Goal: Transaction & Acquisition: Obtain resource

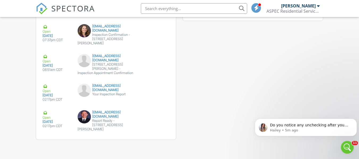
drag, startPoint x: 0, startPoint y: 0, endPoint x: 12, endPoint y: 47, distance: 48.2
click at [79, 8] on span "SPECTORA" at bounding box center [73, 8] width 44 height 11
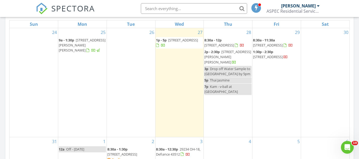
scroll to position [266, 0]
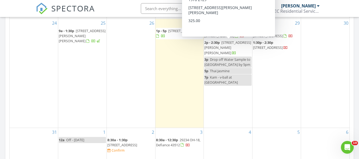
click at [229, 47] on span "[STREET_ADDRESS][PERSON_NAME][PERSON_NAME]" at bounding box center [227, 47] width 47 height 15
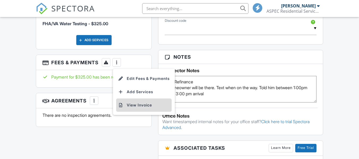
click at [137, 106] on li "View Invoice" at bounding box center [144, 105] width 56 height 13
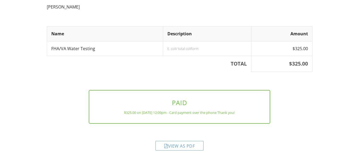
scroll to position [108, 0]
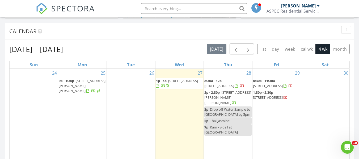
scroll to position [213, 0]
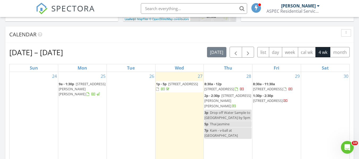
click at [0, 64] on div "[DATE] [PERSON_NAME] 1:00 pm [STREET_ADDRESS] [PERSON_NAME] 1 hours and 9 minut…" at bounding box center [179, 104] width 359 height 484
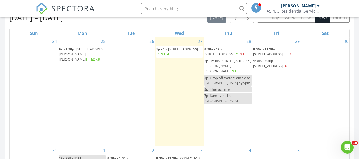
scroll to position [239, 0]
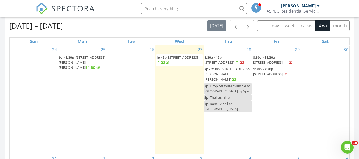
click at [171, 60] on span "6115 Red Oak Drive , Toledo 43615" at bounding box center [183, 57] width 30 height 5
